Goal: Information Seeking & Learning: Learn about a topic

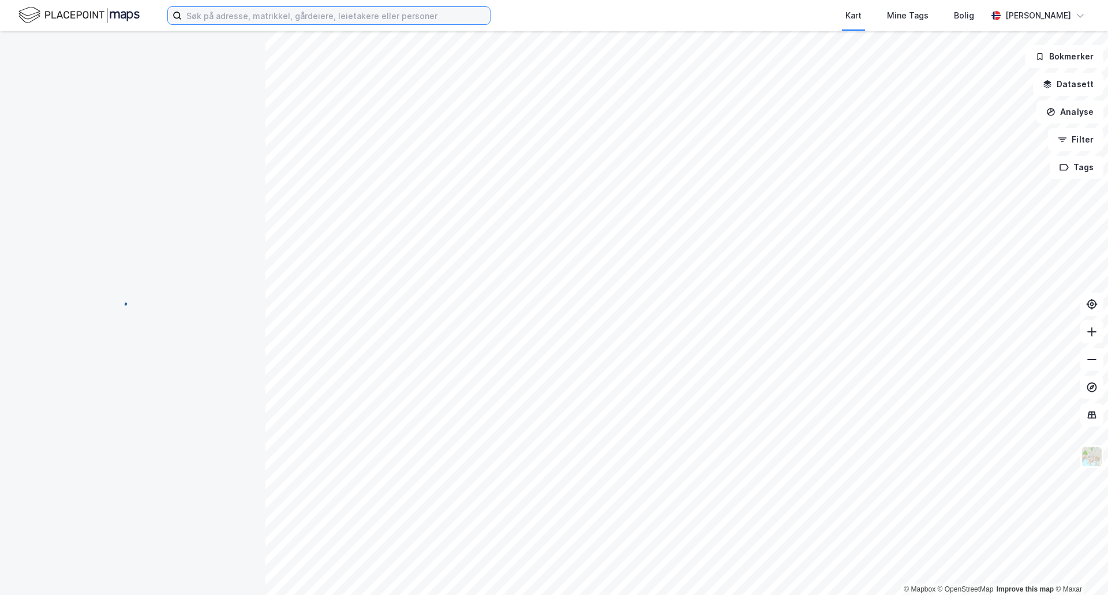
click at [242, 14] on input at bounding box center [336, 15] width 308 height 17
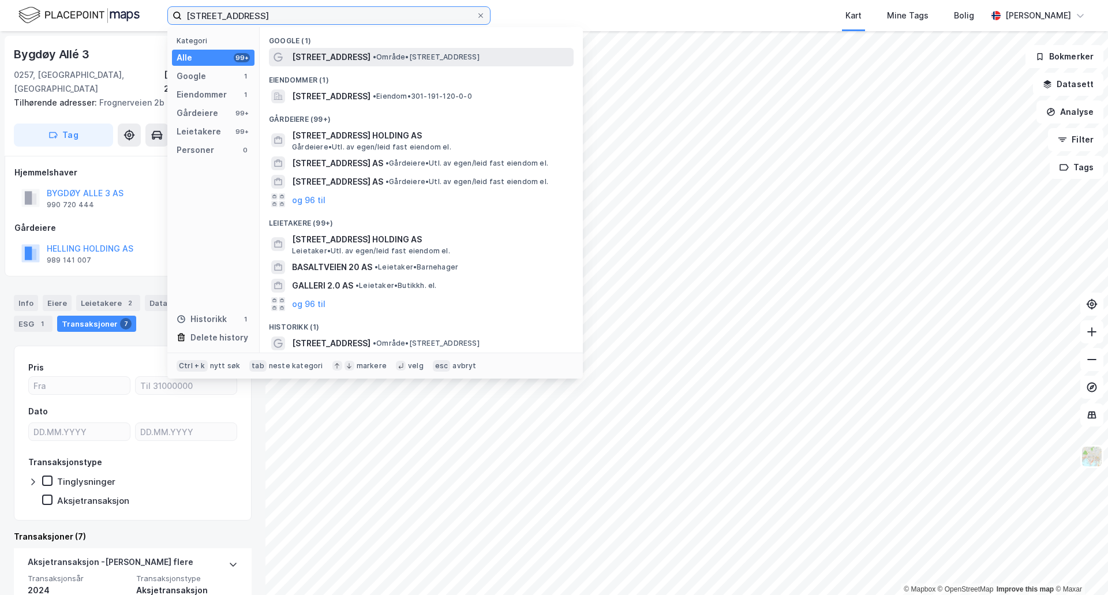
type input "[STREET_ADDRESS]"
click at [403, 55] on span "• Område • [STREET_ADDRESS]" at bounding box center [426, 56] width 107 height 9
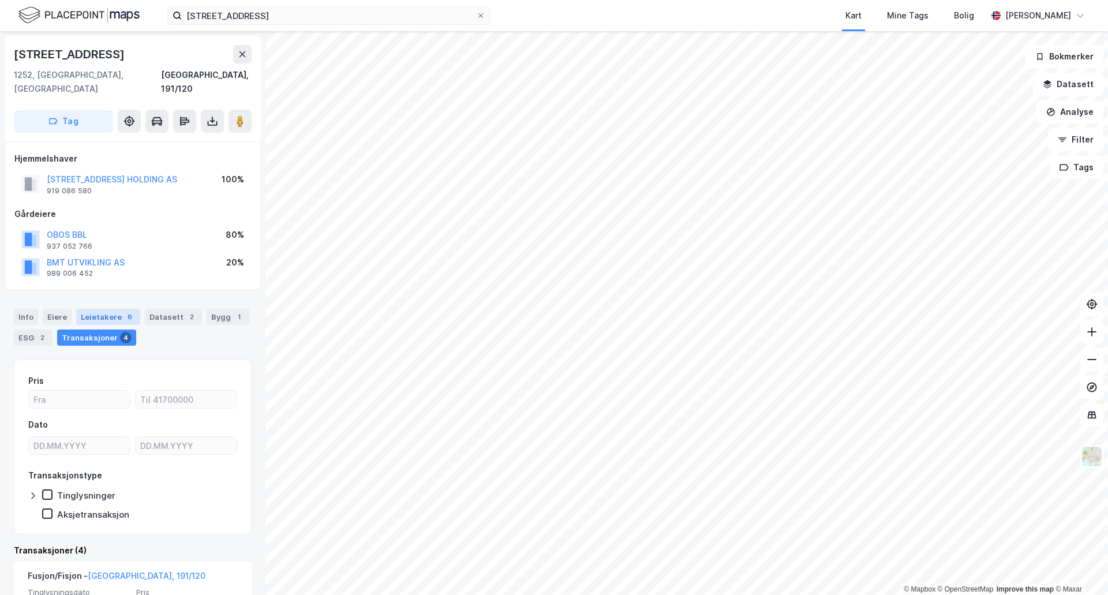
click at [97, 309] on div "Leietakere 6" at bounding box center [108, 317] width 64 height 16
